Goal: Check status: Check status

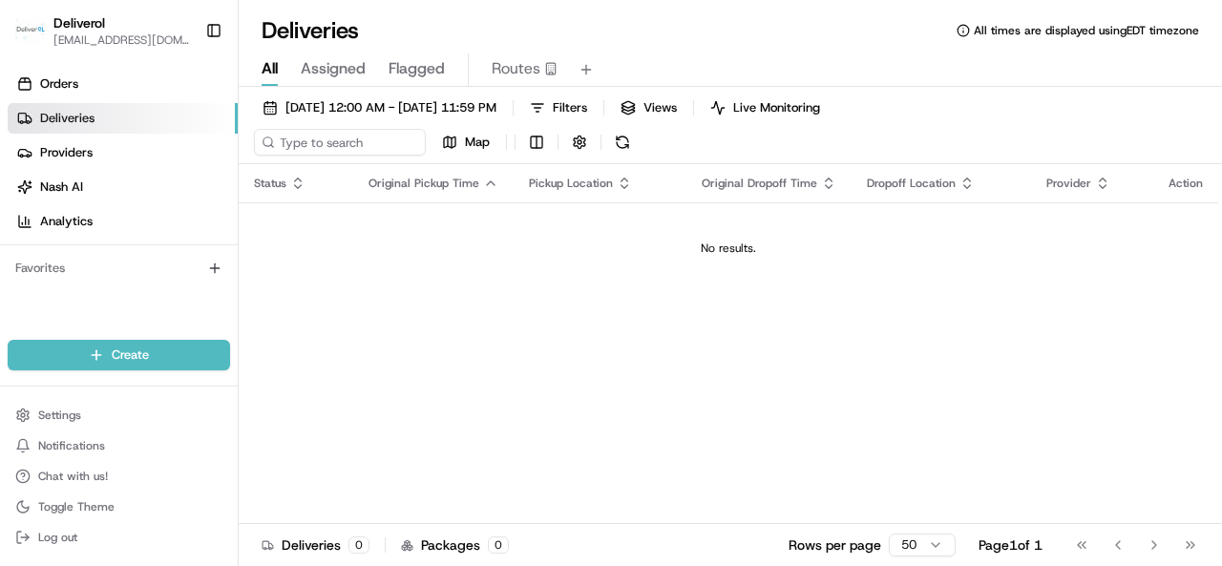
click at [388, 327] on div "Status Original Pickup Time Pickup Location Original Dropoff Time Dropoff Locat…" at bounding box center [728, 361] width 979 height 394
click at [362, 106] on span "08/22/2025 12:00 AM - 08/22/2025 11:59 PM" at bounding box center [390, 107] width 211 height 17
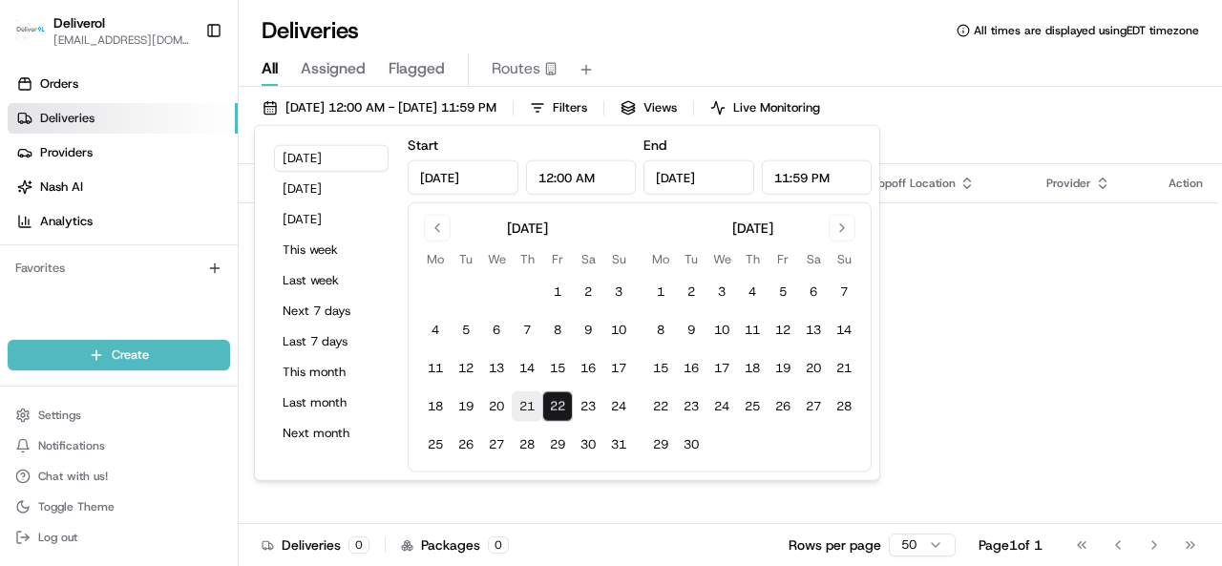
click at [517, 405] on button "21" at bounding box center [527, 406] width 31 height 31
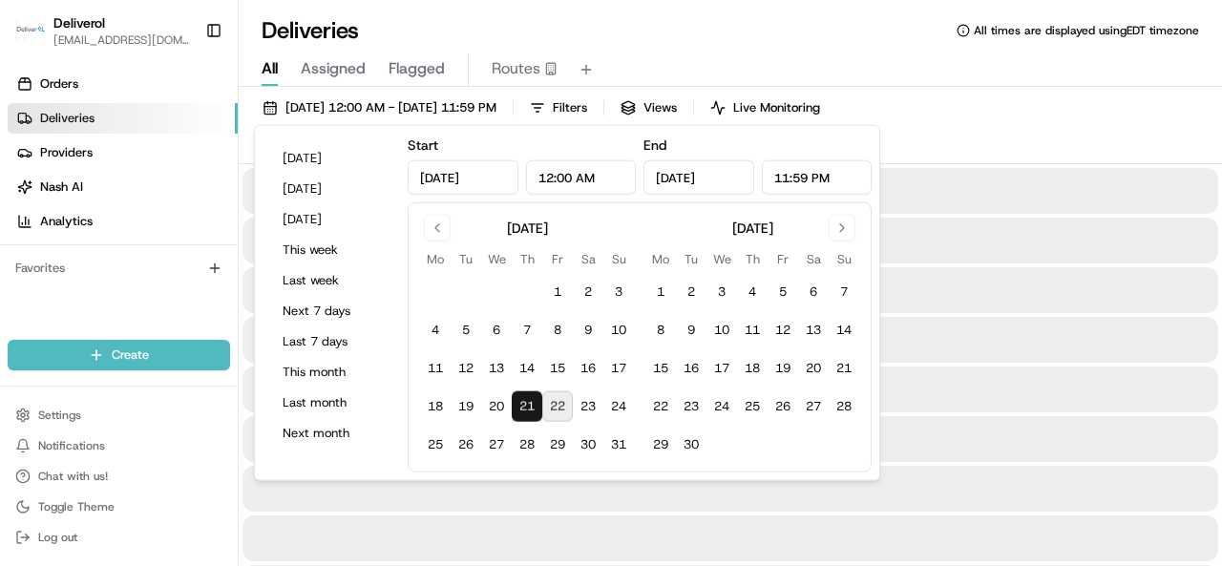
type input "Aug 21, 2025"
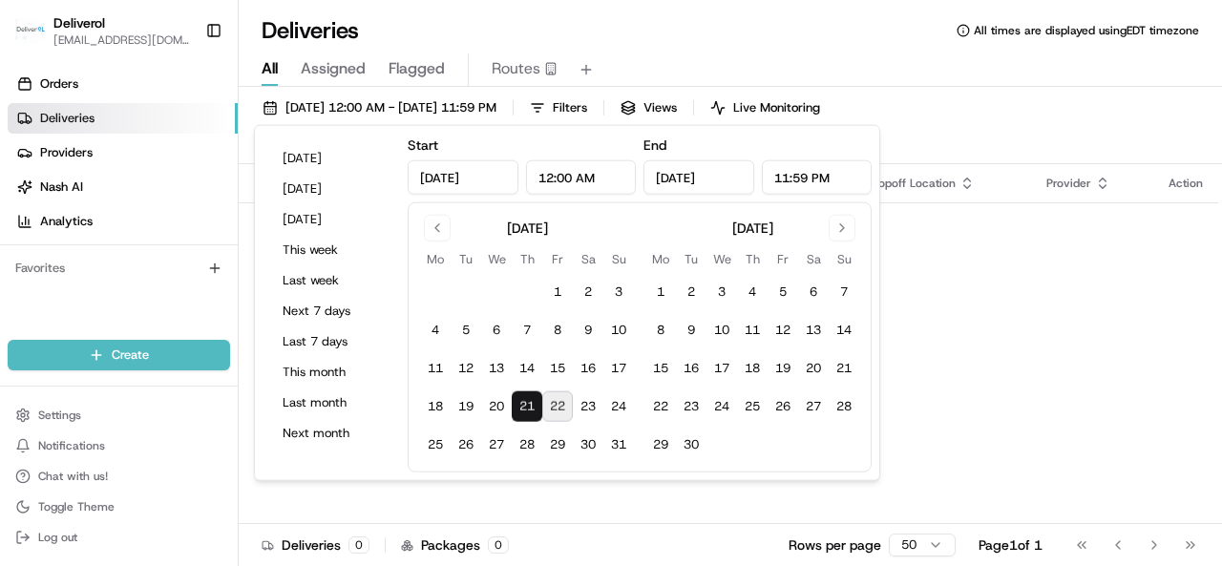
click at [957, 249] on div "No results." at bounding box center [728, 248] width 964 height 15
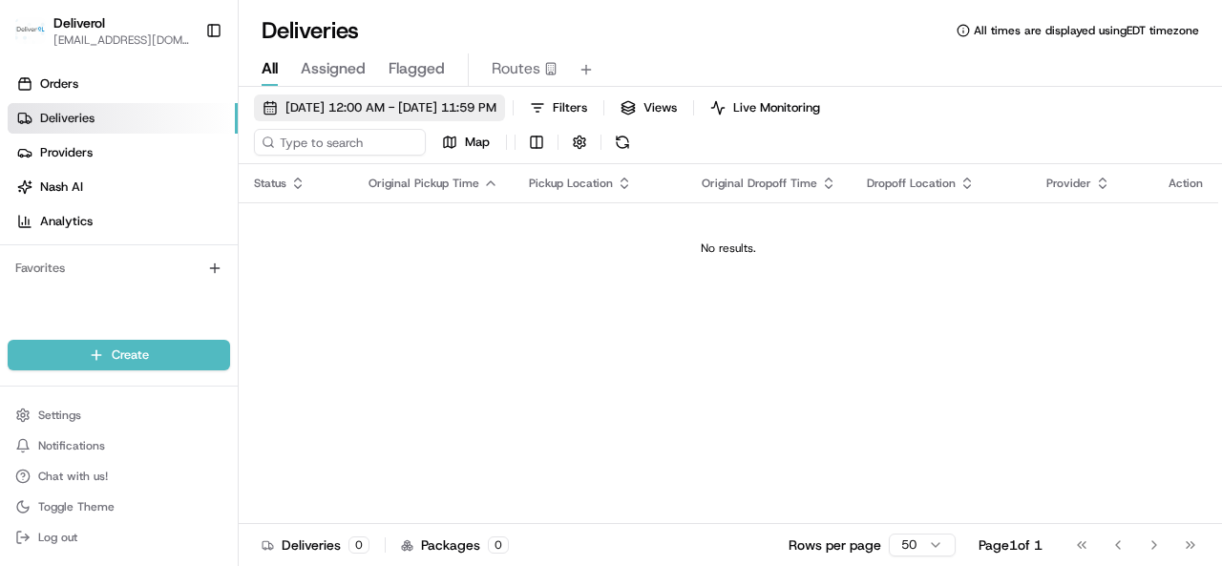
click at [496, 106] on span "08/21/2025 12:00 AM - 08/21/2025 11:59 PM" at bounding box center [390, 107] width 211 height 17
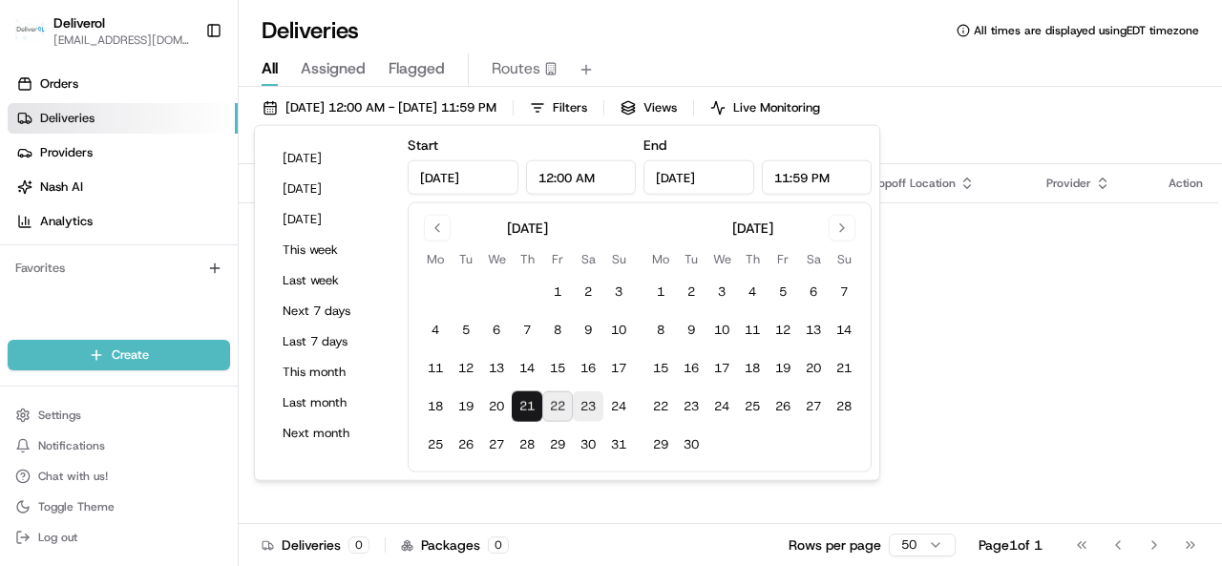
click at [595, 404] on button "23" at bounding box center [588, 406] width 31 height 31
type input "Aug 23, 2025"
click at [997, 351] on div "Status Original Pickup Time Pickup Location Original Dropoff Time Dropoff Locat…" at bounding box center [728, 361] width 979 height 394
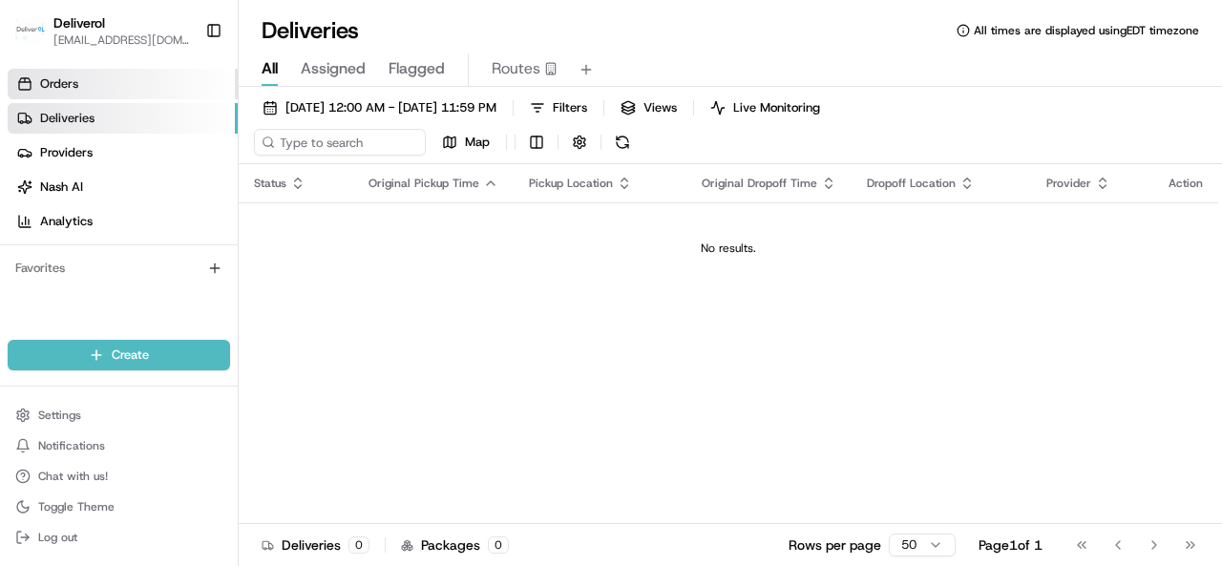
click at [69, 82] on span "Orders" at bounding box center [59, 83] width 38 height 17
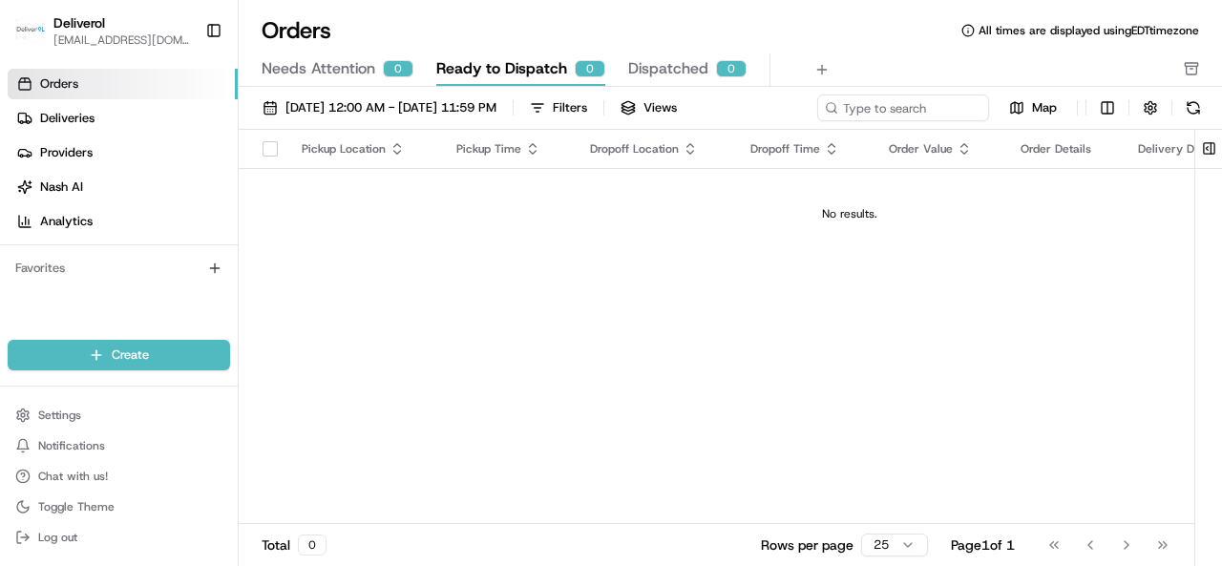
click at [498, 237] on td "No results." at bounding box center [850, 214] width 1222 height 92
click at [96, 221] on link "Analytics" at bounding box center [123, 221] width 230 height 31
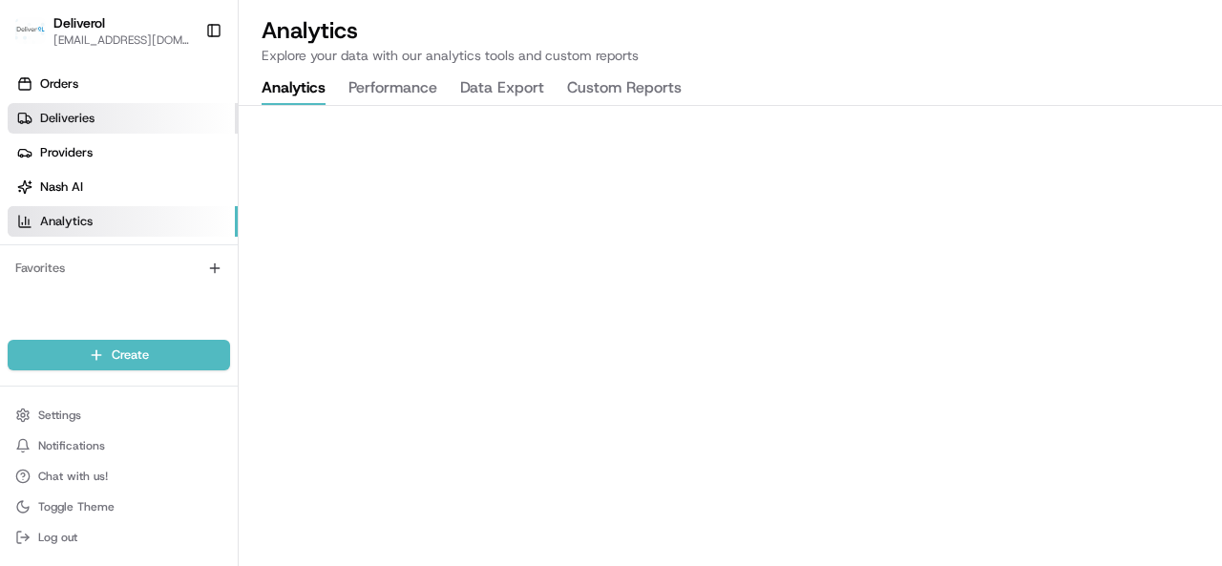
click at [88, 119] on span "Deliveries" at bounding box center [67, 118] width 54 height 17
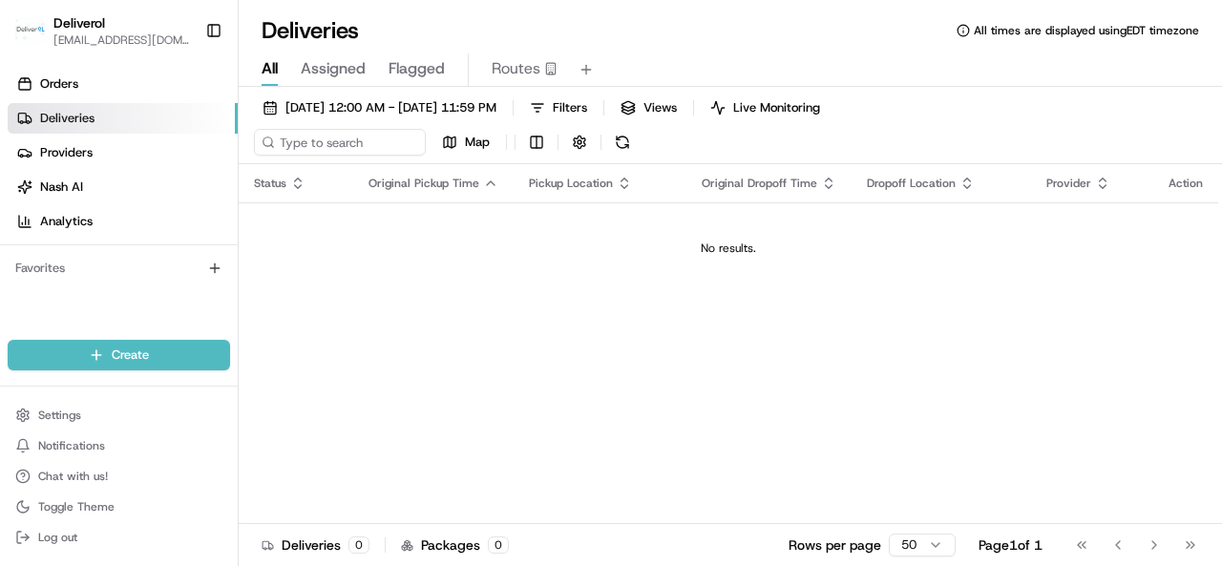
click at [785, 309] on div "Status Original Pickup Time Pickup Location Original Dropoff Time Dropoff Locat…" at bounding box center [728, 361] width 979 height 394
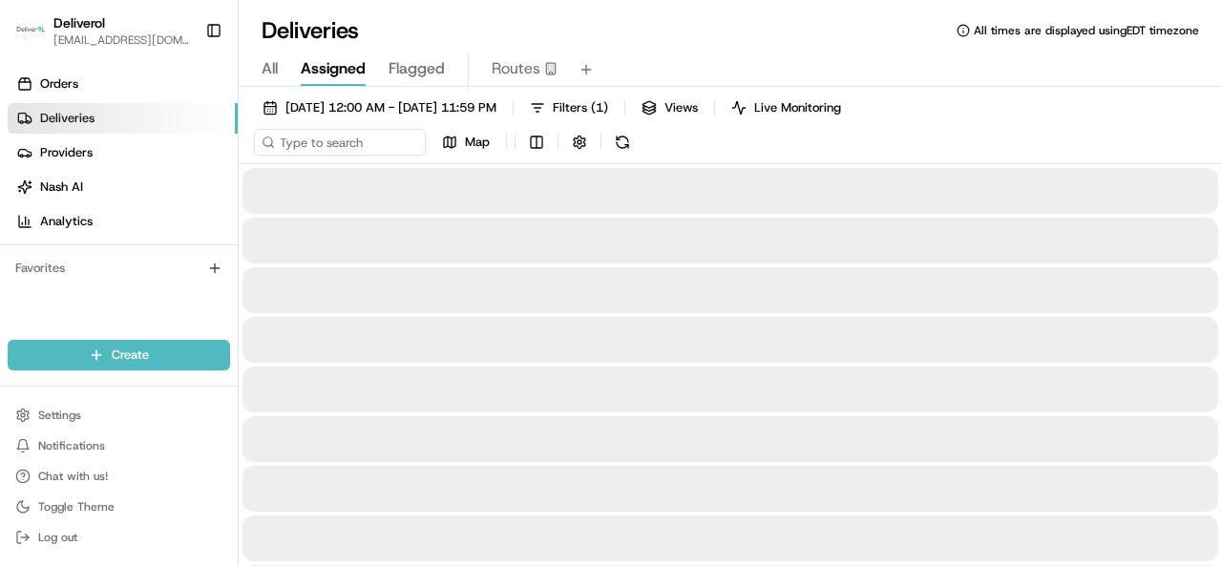
click at [328, 70] on span "Assigned" at bounding box center [333, 68] width 65 height 23
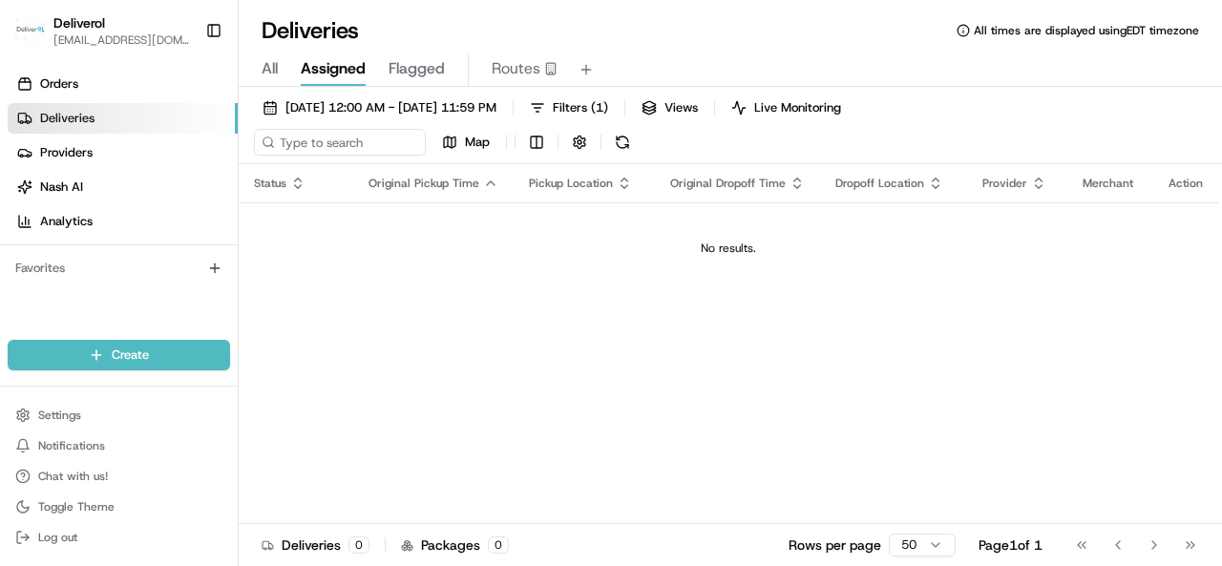
click at [426, 67] on span "Flagged" at bounding box center [417, 68] width 56 height 23
